Goal: Check status: Check status

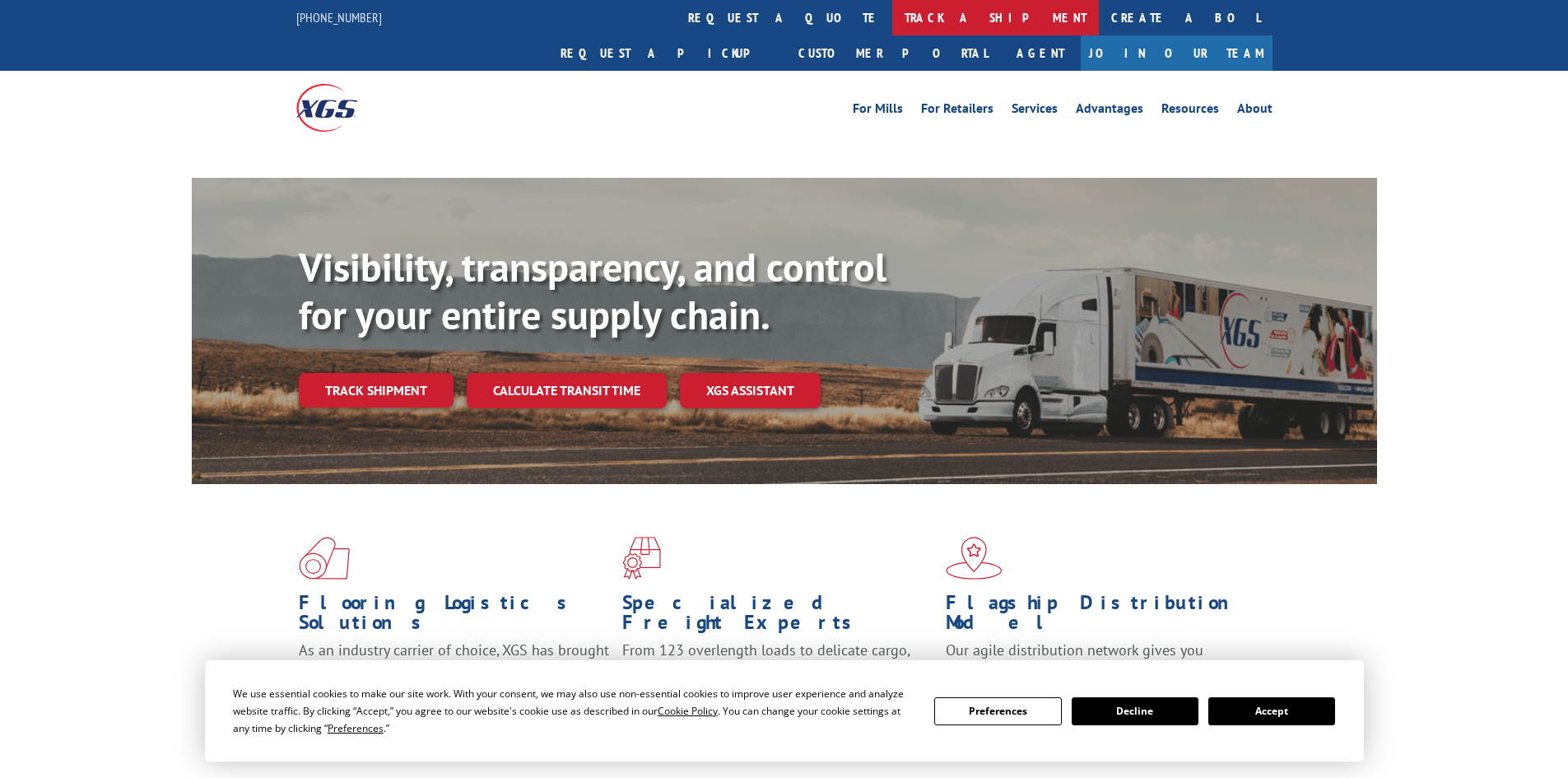
click at [892, 8] on link "track a shipment" at bounding box center [996, 17] width 207 height 36
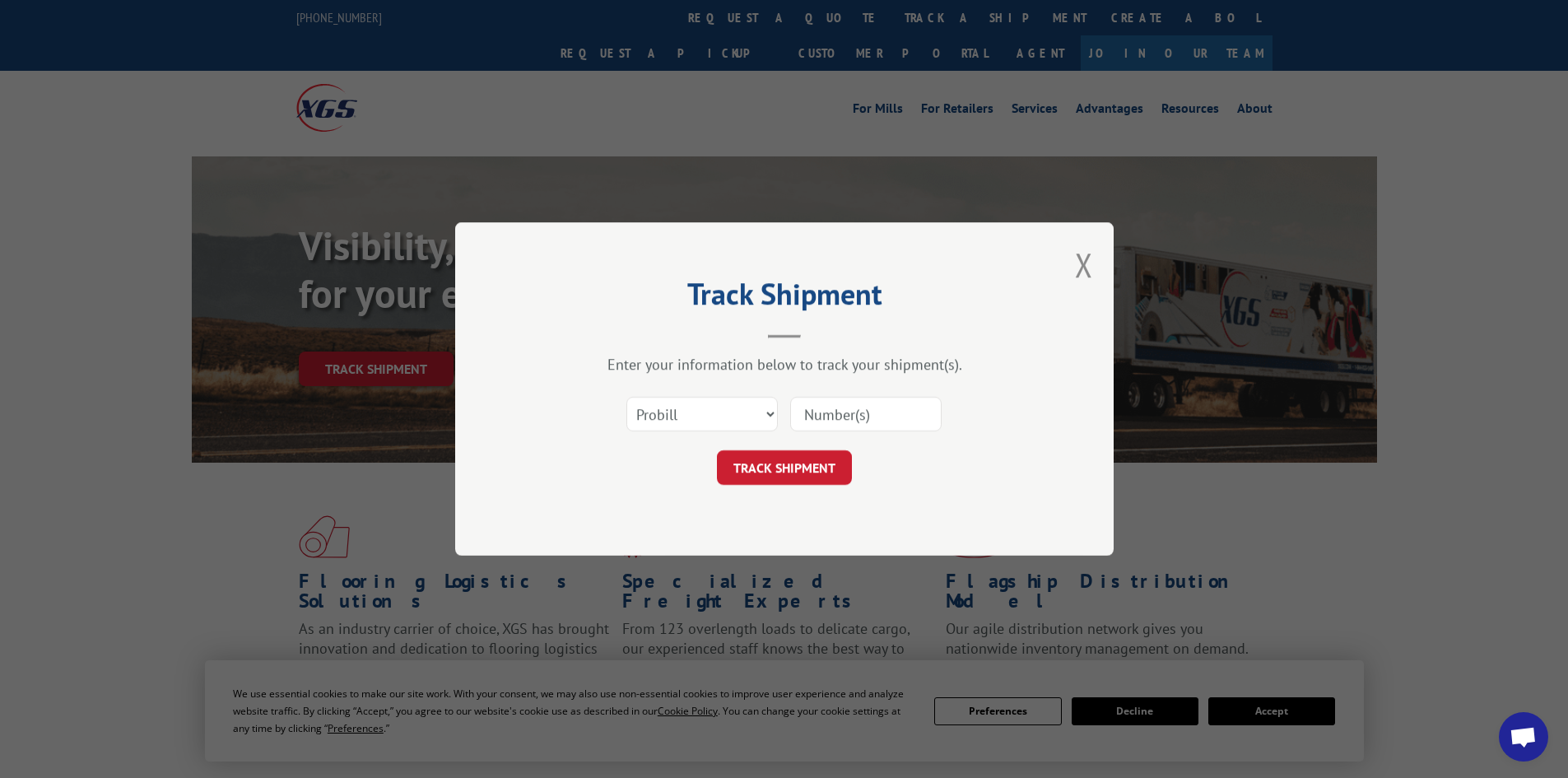
paste input "2877497"
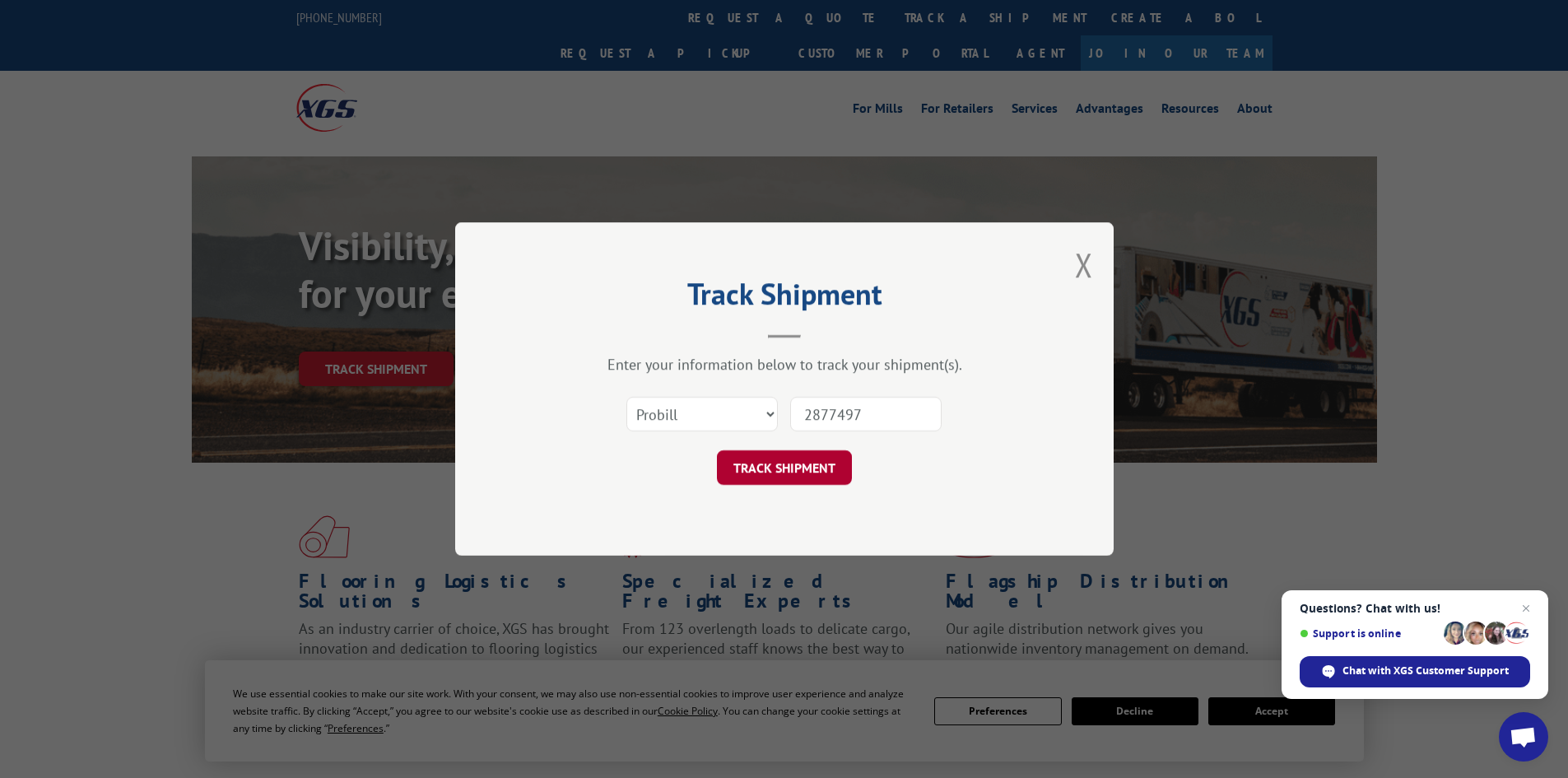
type input "2877497"
click at [813, 459] on button "TRACK SHIPMENT" at bounding box center [784, 467] width 135 height 35
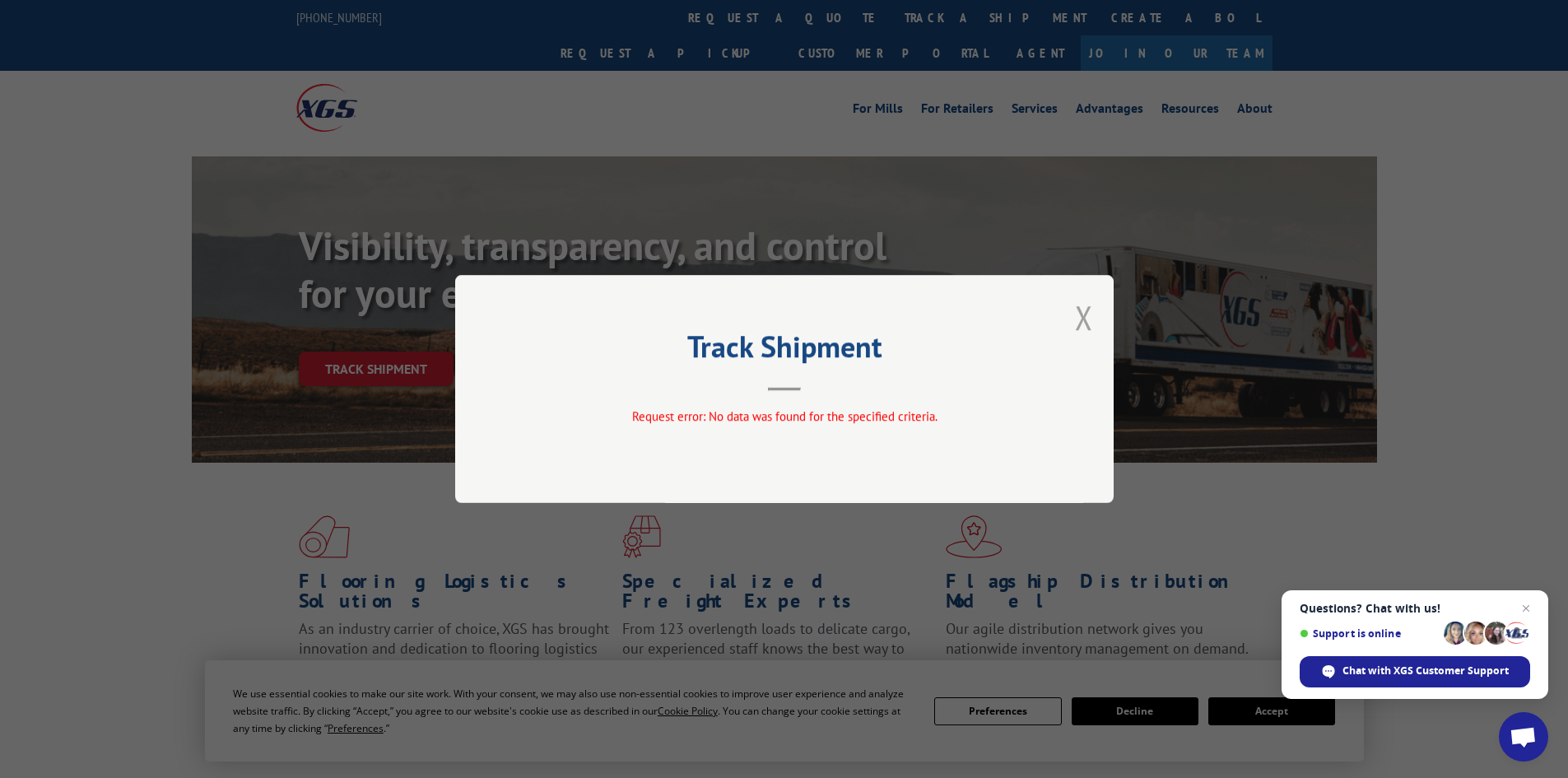
click at [1081, 318] on button "Close modal" at bounding box center [1084, 317] width 18 height 44
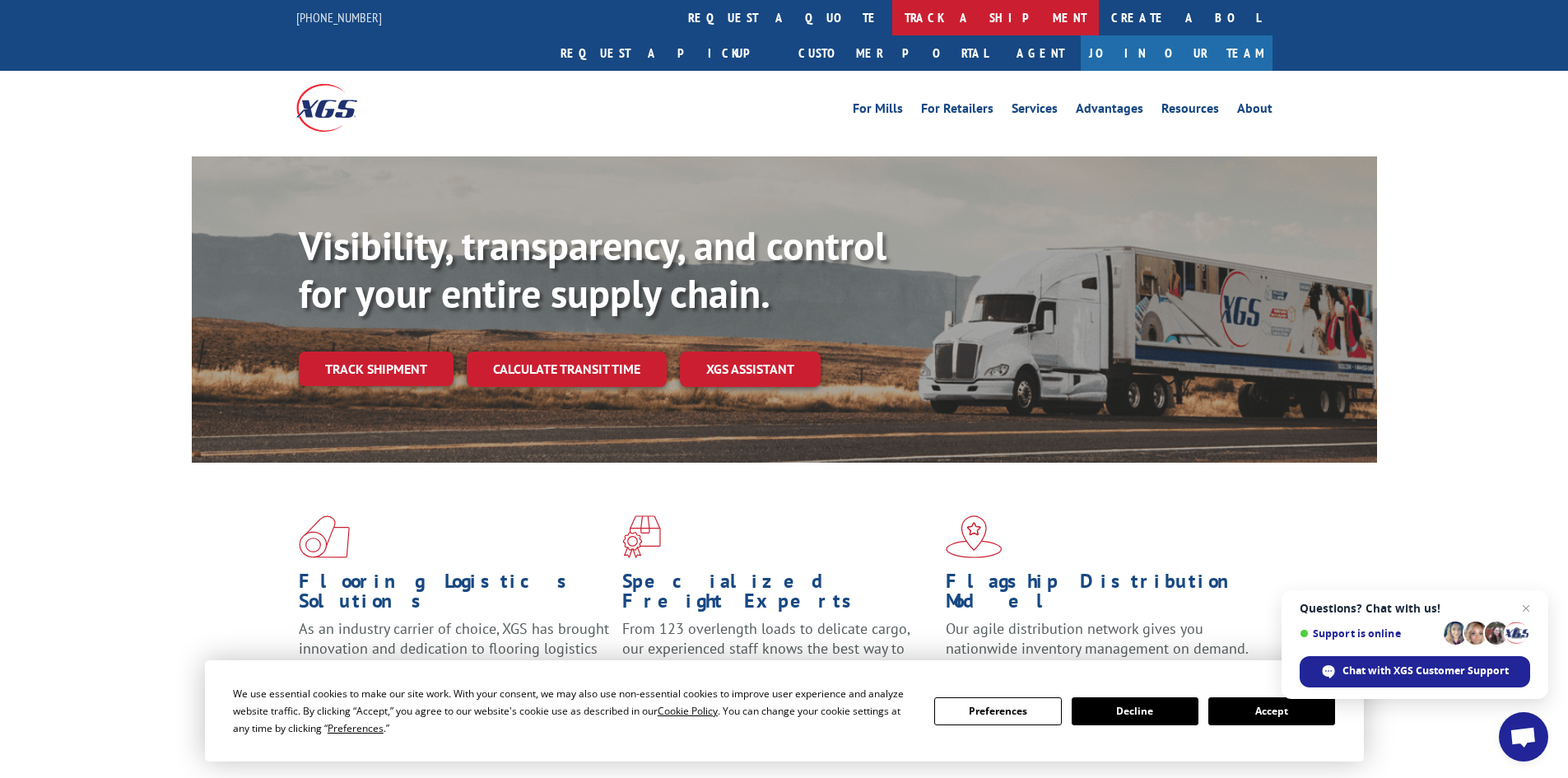
click at [892, 8] on link "track a shipment" at bounding box center [996, 17] width 207 height 36
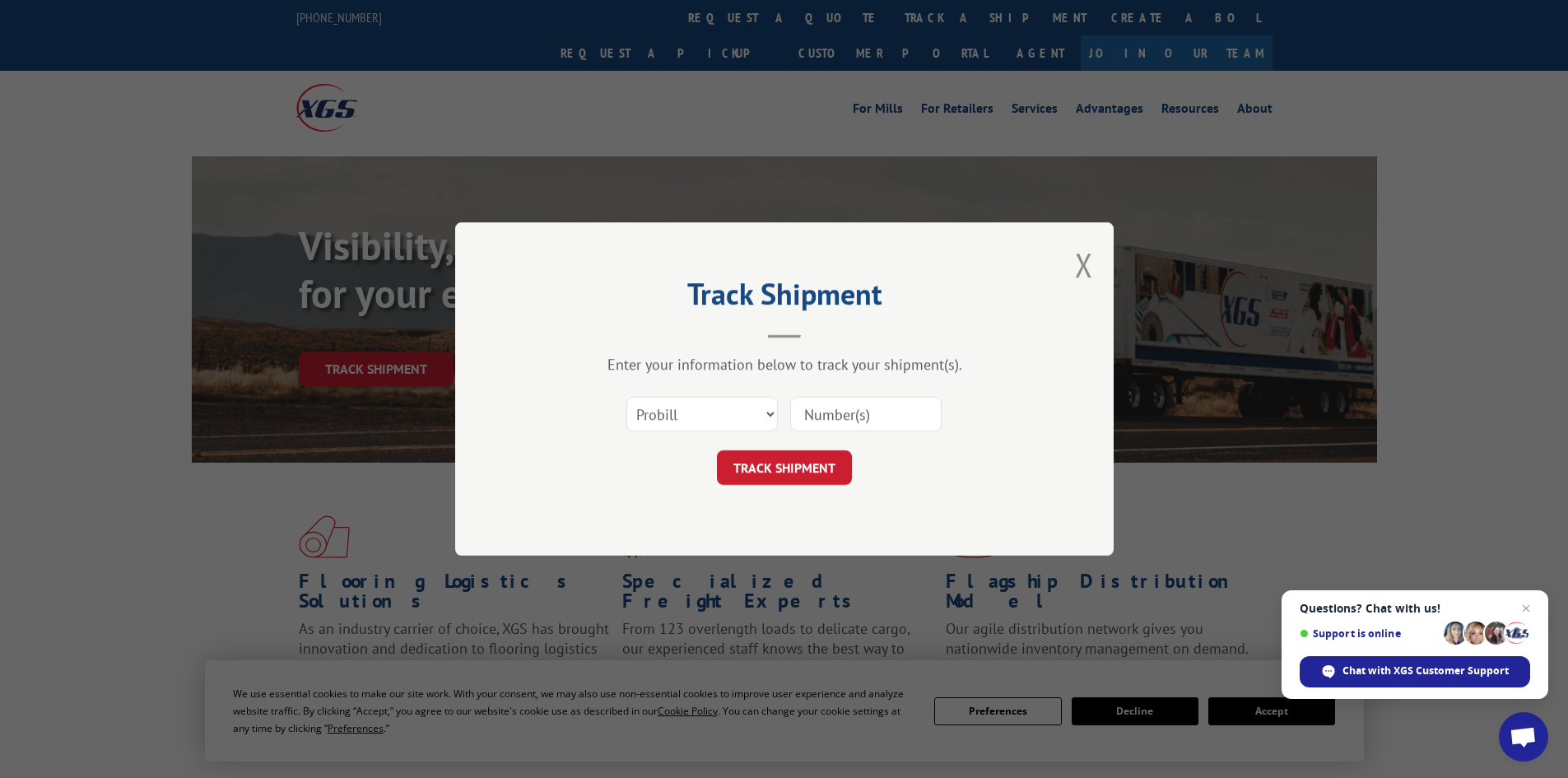
drag, startPoint x: 661, startPoint y: 396, endPoint x: 667, endPoint y: 408, distance: 13.4
click at [662, 396] on div "Select category... Probill BOL PO" at bounding box center [702, 413] width 150 height 37
click at [667, 408] on select "Select category... Probill BOL PO" at bounding box center [702, 414] width 152 height 35
select select "bol"
click at [626, 397] on select "Select category... Probill BOL PO" at bounding box center [702, 414] width 152 height 35
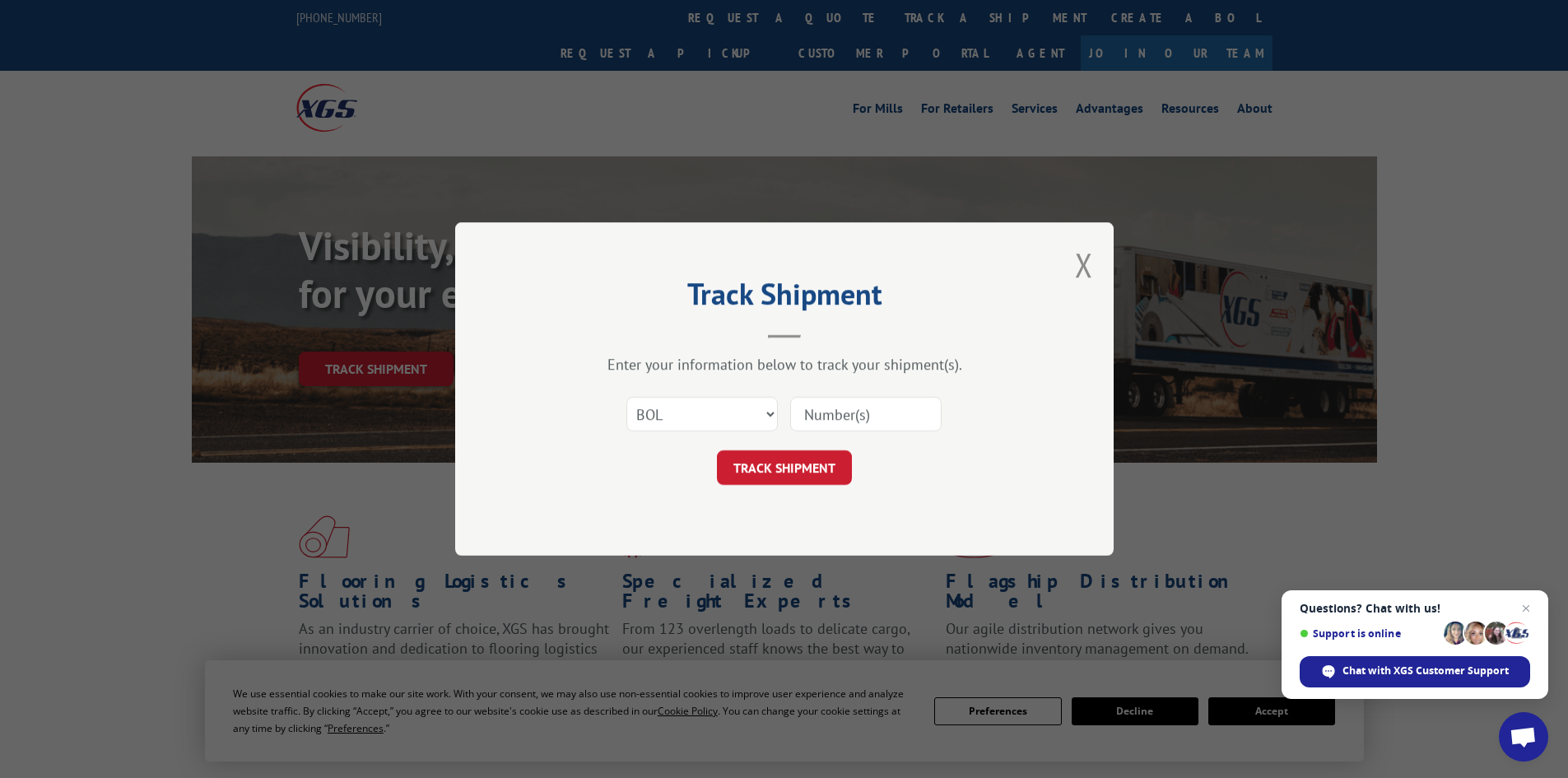
paste input "2877497"
type input "2877497"
click at [829, 460] on button "TRACK SHIPMENT" at bounding box center [784, 467] width 135 height 35
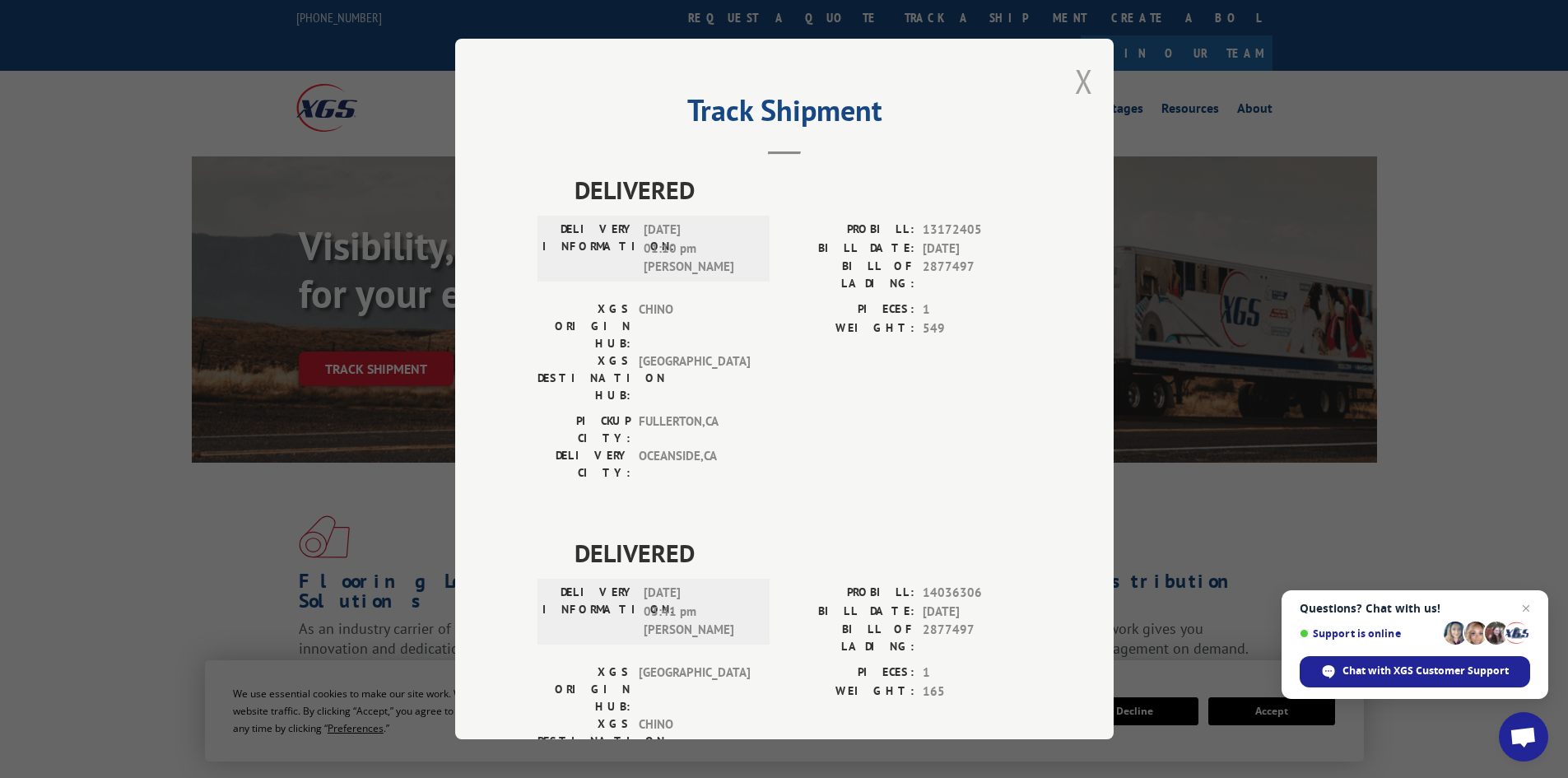
click at [1083, 95] on button "Close modal" at bounding box center [1084, 81] width 18 height 44
